Goal: Task Accomplishment & Management: Use online tool/utility

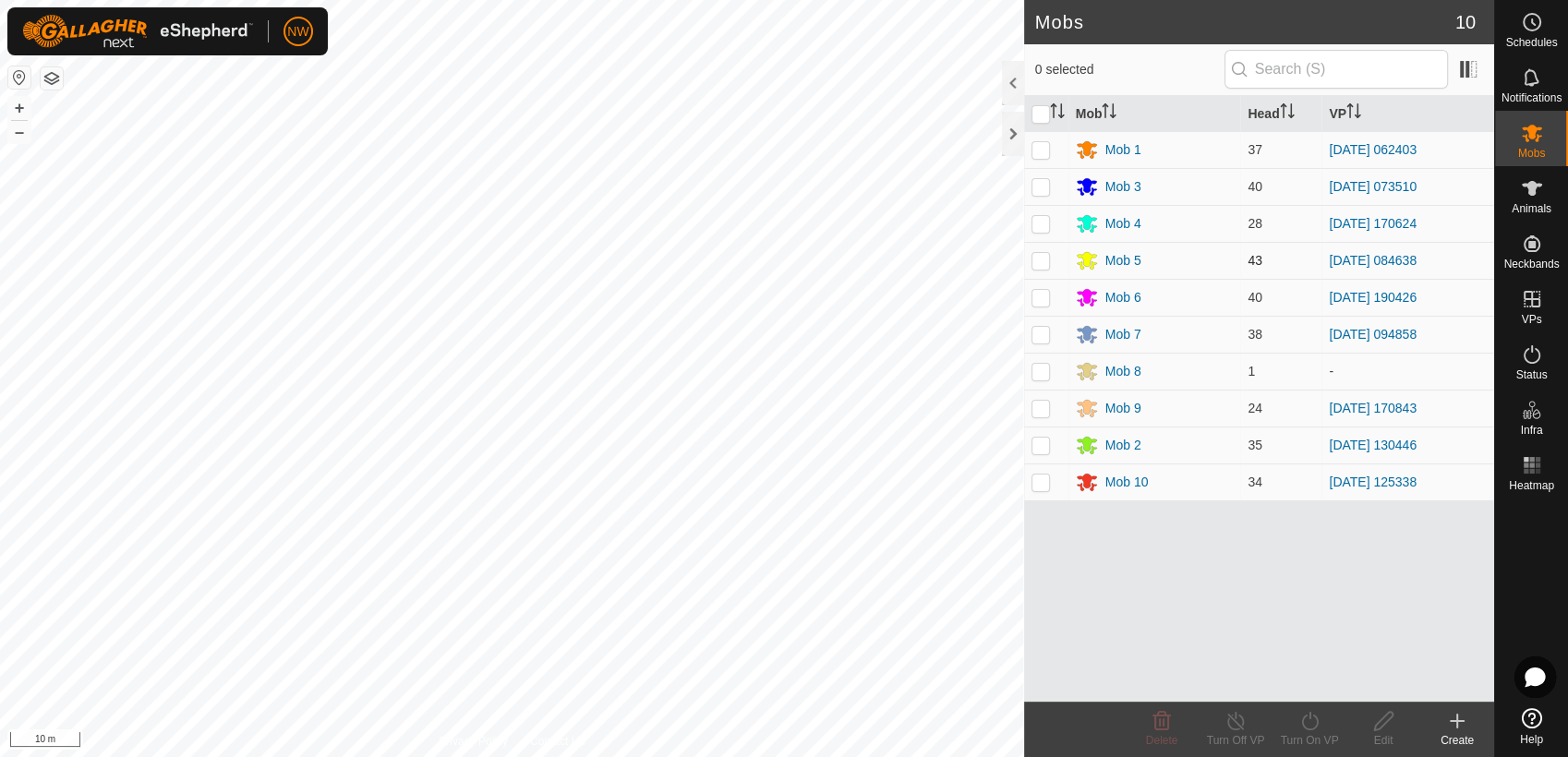
click at [1044, 258] on p-checkbox at bounding box center [1041, 260] width 19 height 15
checkbox input "true"
click at [1234, 720] on icon at bounding box center [1235, 721] width 23 height 22
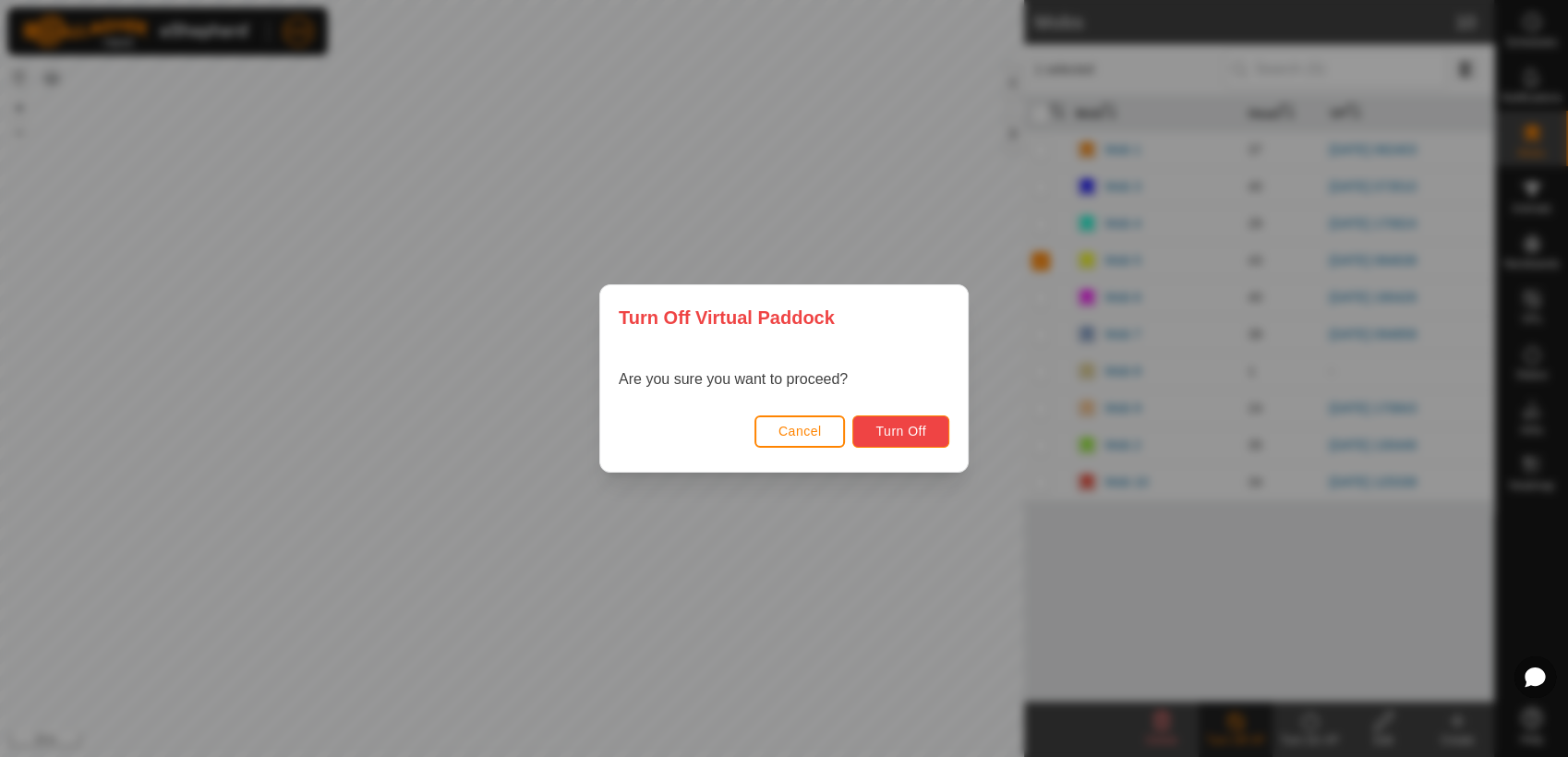
click at [880, 425] on span "Turn Off" at bounding box center [901, 431] width 51 height 15
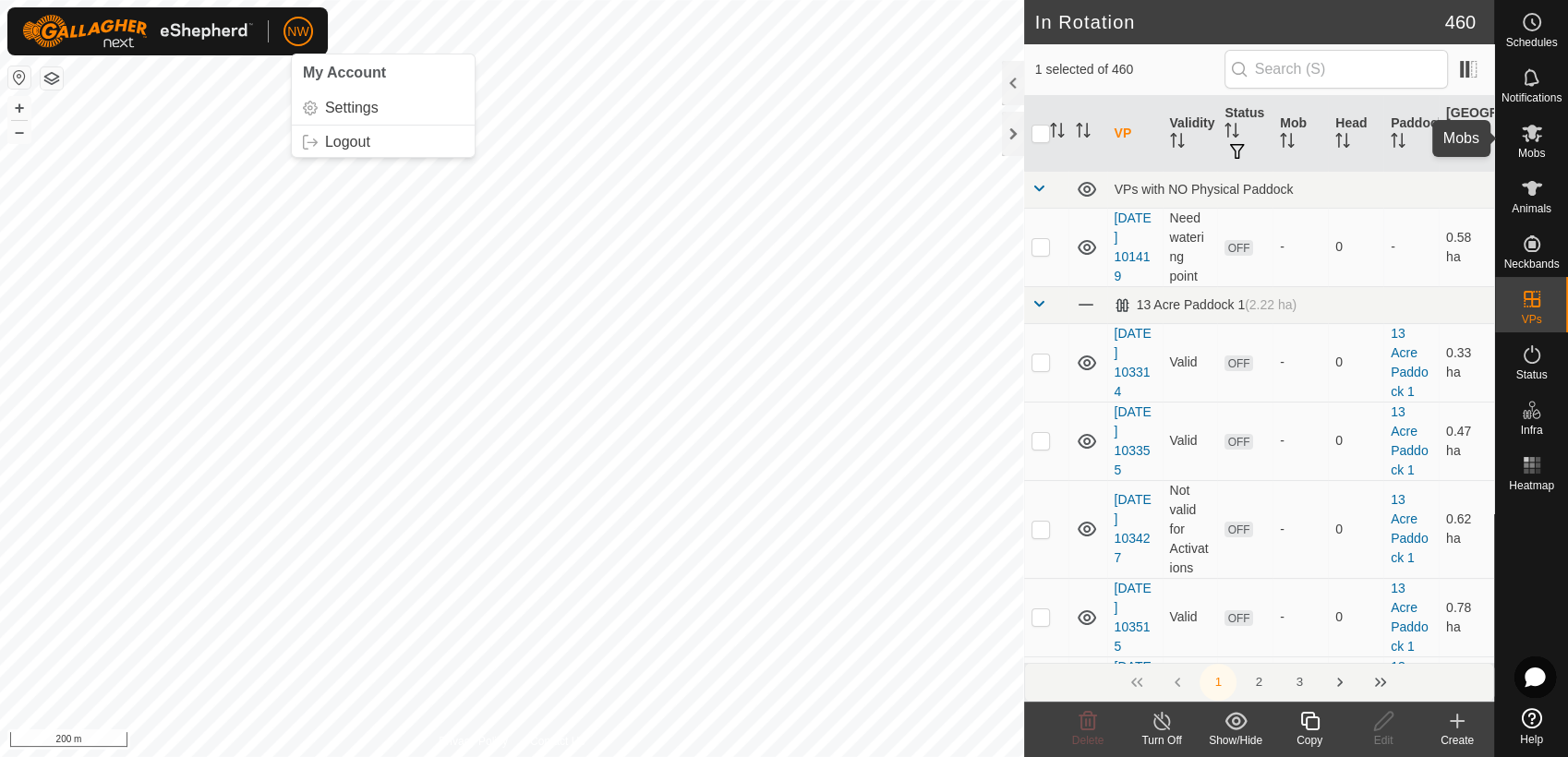
click at [1536, 134] on icon at bounding box center [1532, 132] width 22 height 22
